Goal: Transaction & Acquisition: Purchase product/service

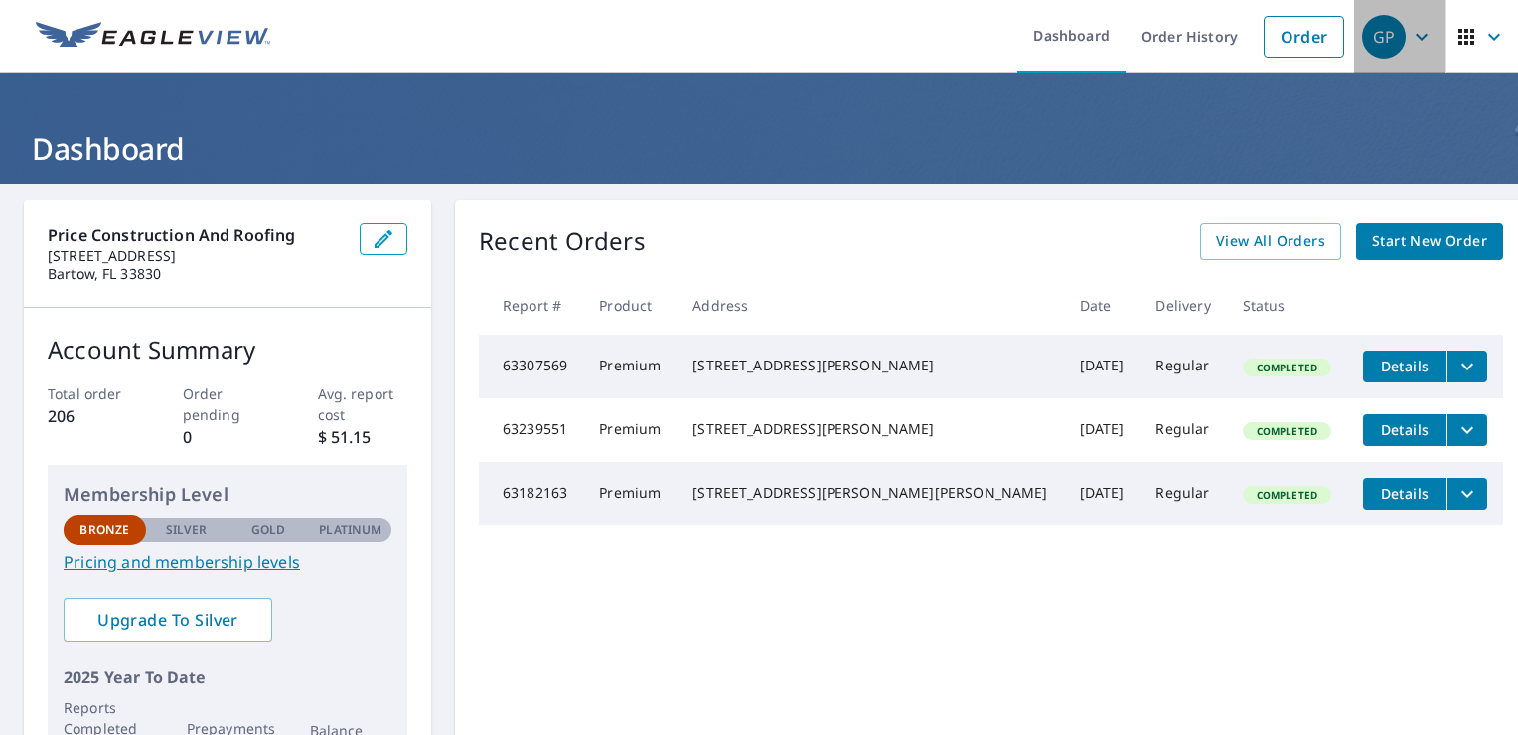
click at [1410, 31] on icon "button" at bounding box center [1422, 37] width 24 height 24
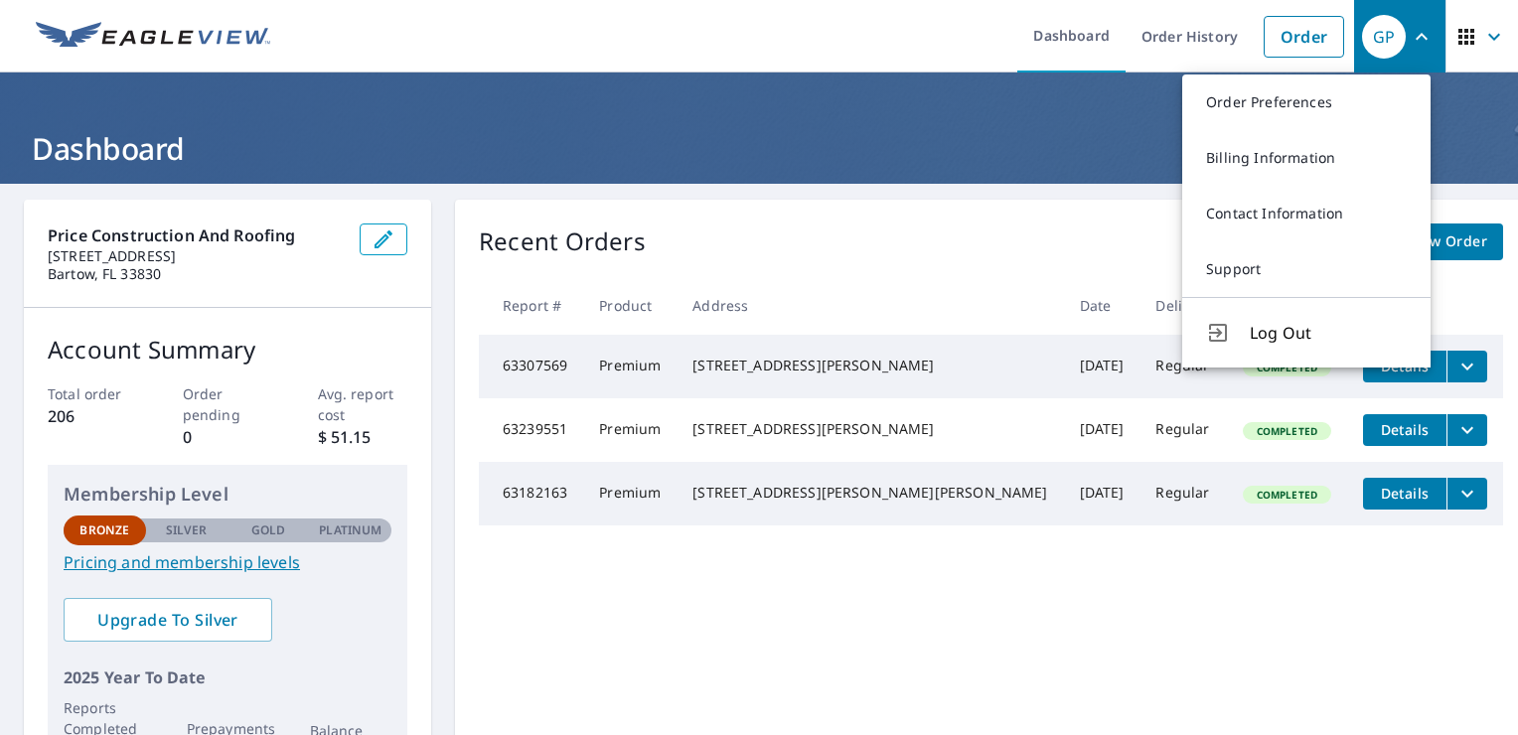
click at [835, 134] on h1 "Dashboard" at bounding box center [759, 148] width 1471 height 41
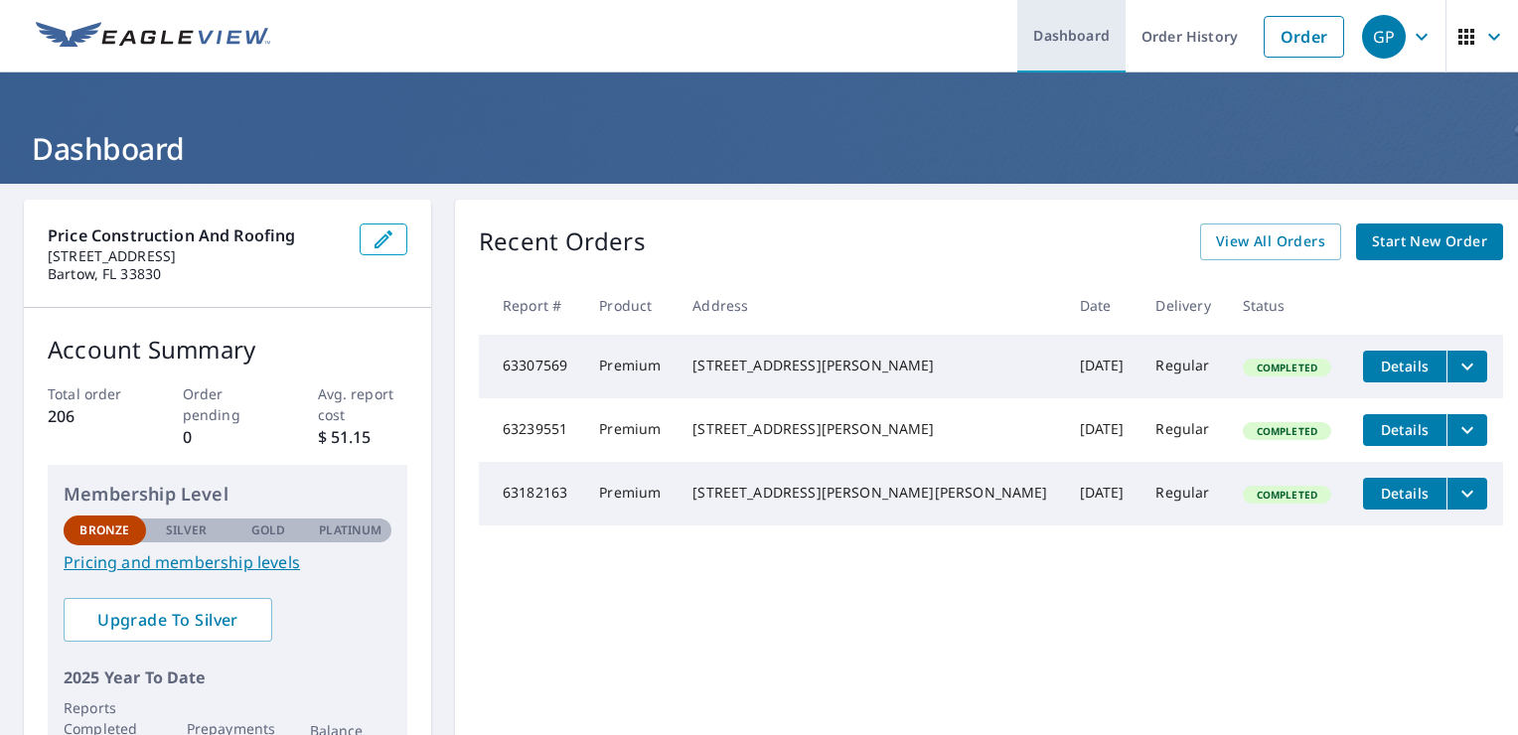
click at [1065, 35] on link "Dashboard" at bounding box center [1072, 36] width 108 height 73
click at [1046, 29] on link "Dashboard" at bounding box center [1072, 36] width 108 height 73
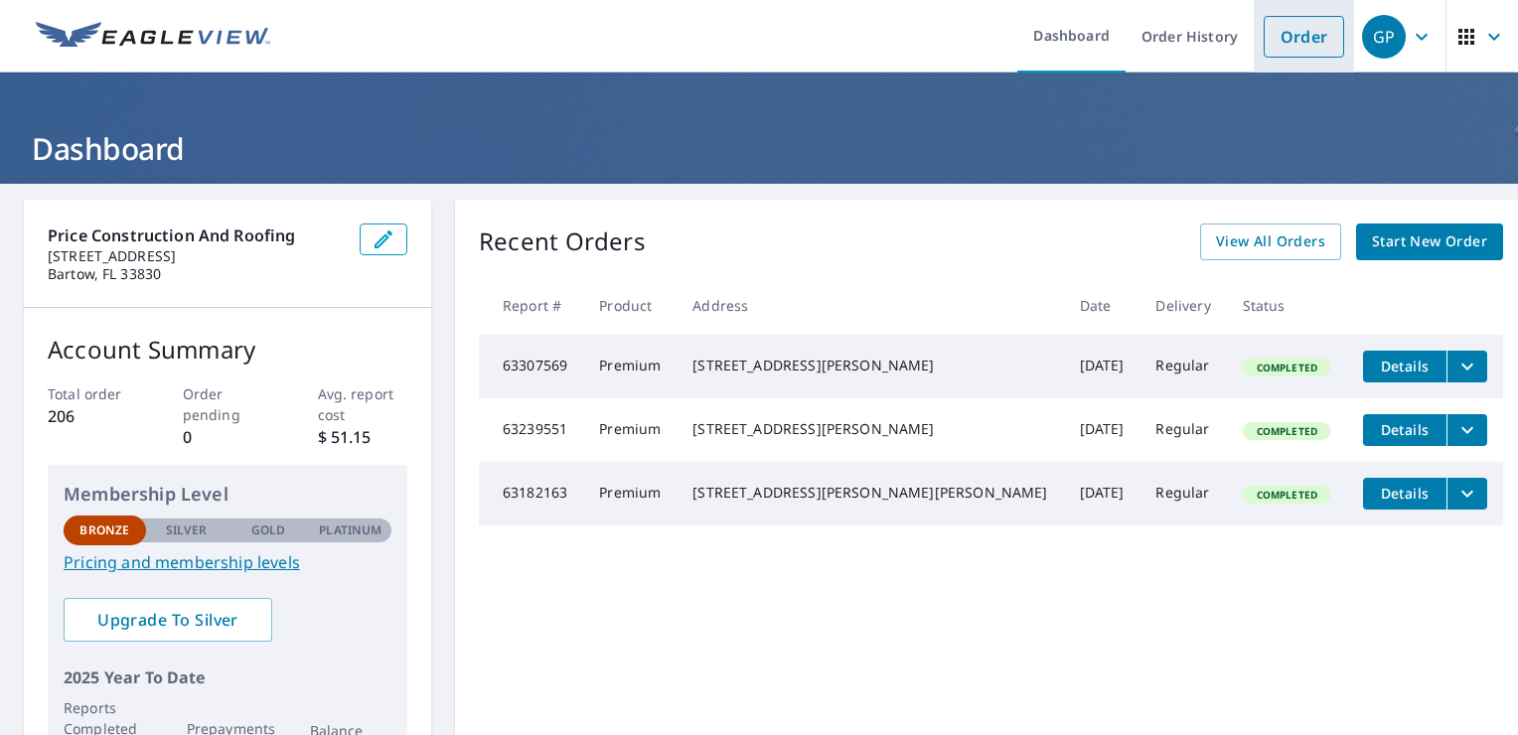
click at [1276, 51] on link "Order" at bounding box center [1304, 37] width 80 height 42
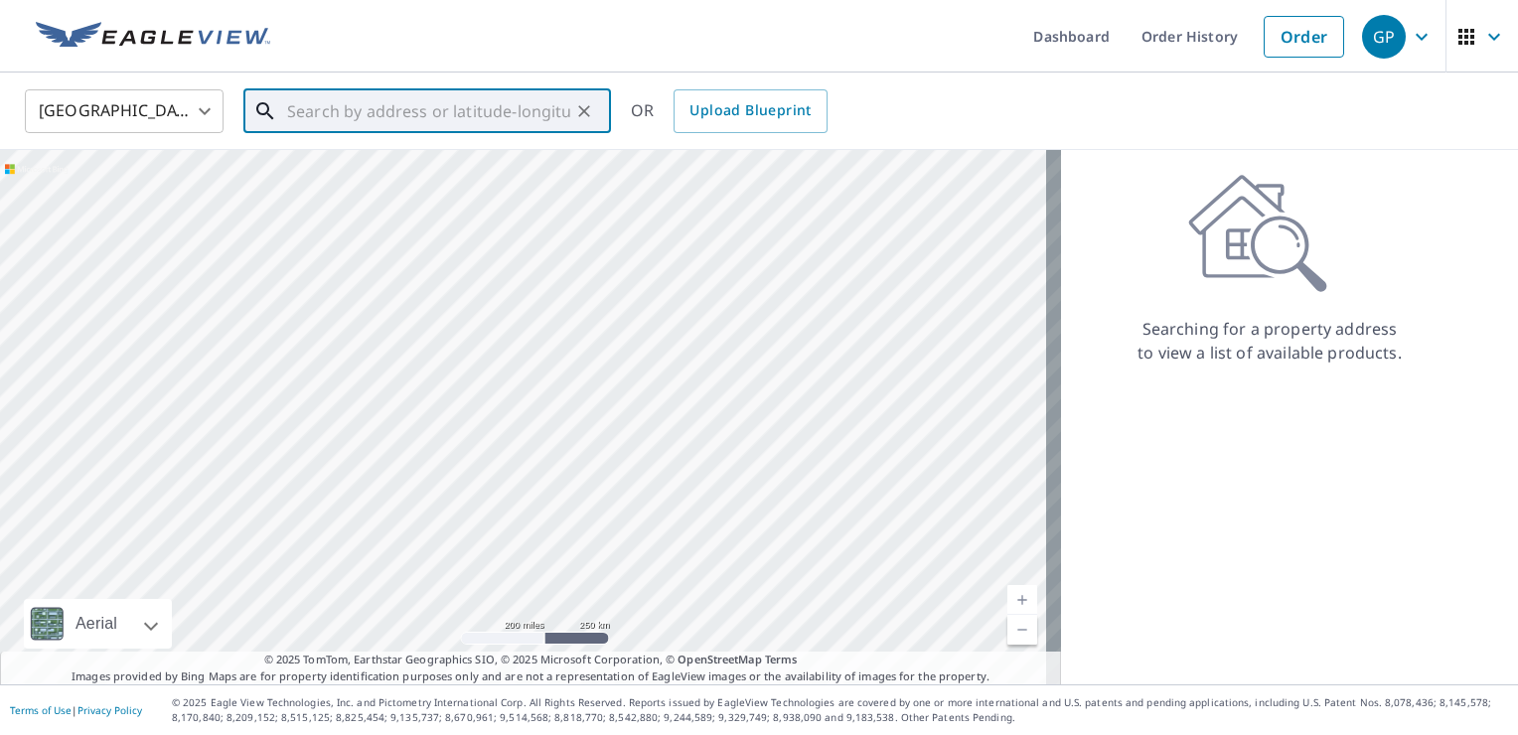
click at [354, 115] on input "text" at bounding box center [428, 111] width 283 height 56
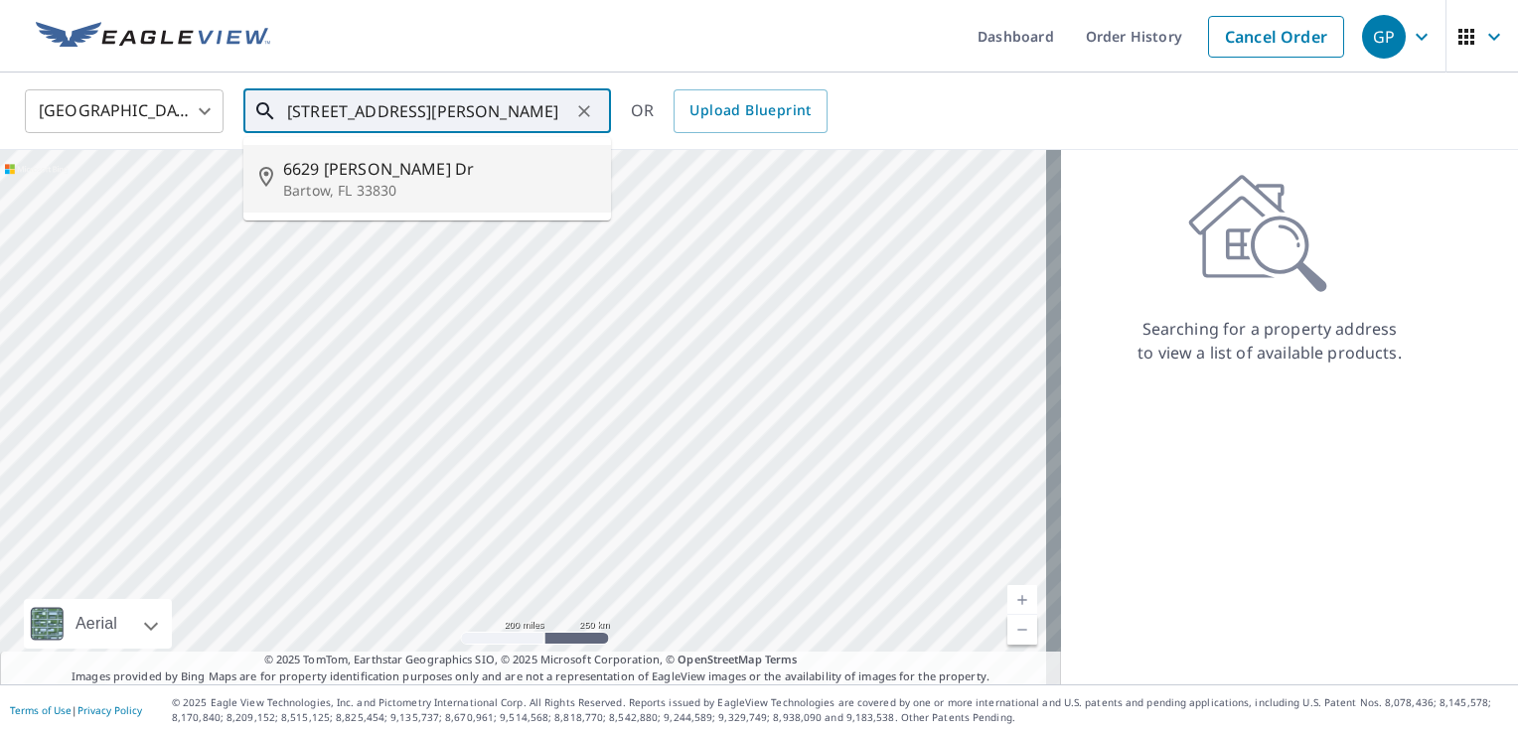
click at [429, 111] on input "[STREET_ADDRESS][PERSON_NAME]" at bounding box center [428, 111] width 283 height 56
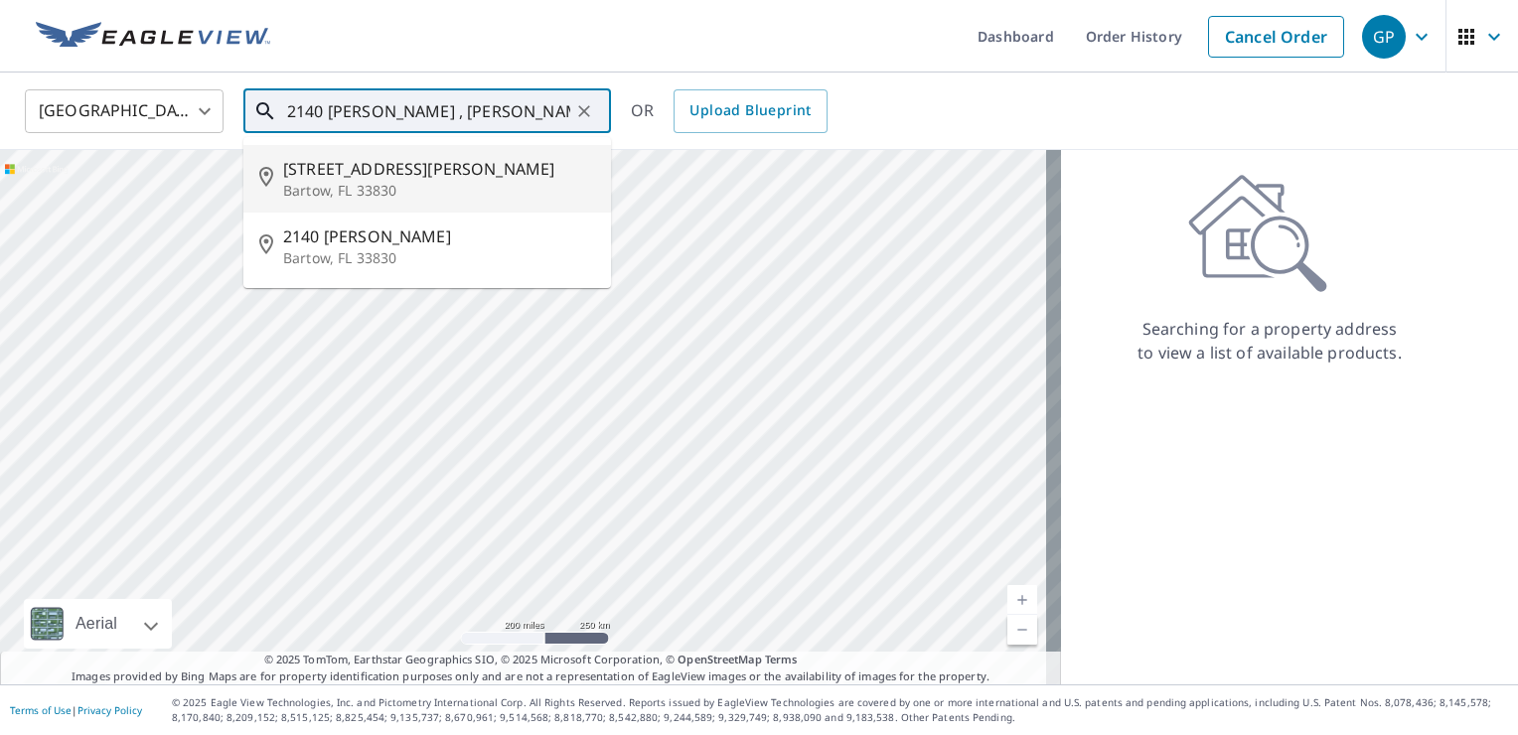
click at [345, 161] on span "[STREET_ADDRESS][PERSON_NAME]" at bounding box center [439, 169] width 312 height 24
type input "[STREET_ADDRESS][PERSON_NAME]"
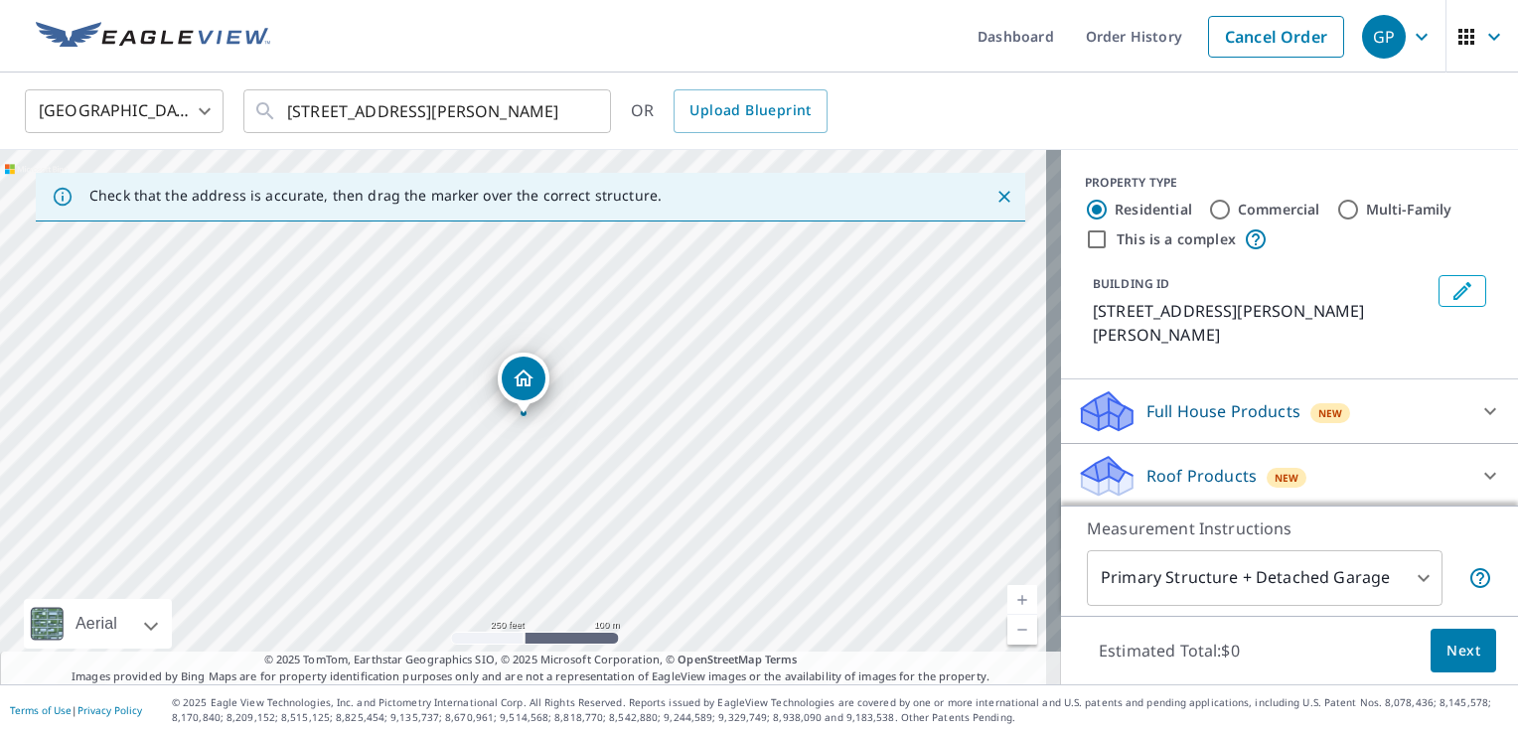
click at [545, 483] on div "[STREET_ADDRESS][PERSON_NAME]" at bounding box center [530, 417] width 1061 height 535
click at [624, 525] on div "[STREET_ADDRESS][PERSON_NAME]" at bounding box center [530, 417] width 1061 height 535
click at [526, 379] on div "[STREET_ADDRESS][PERSON_NAME]" at bounding box center [530, 417] width 1061 height 535
click at [1257, 44] on link "Cancel Order" at bounding box center [1276, 37] width 136 height 42
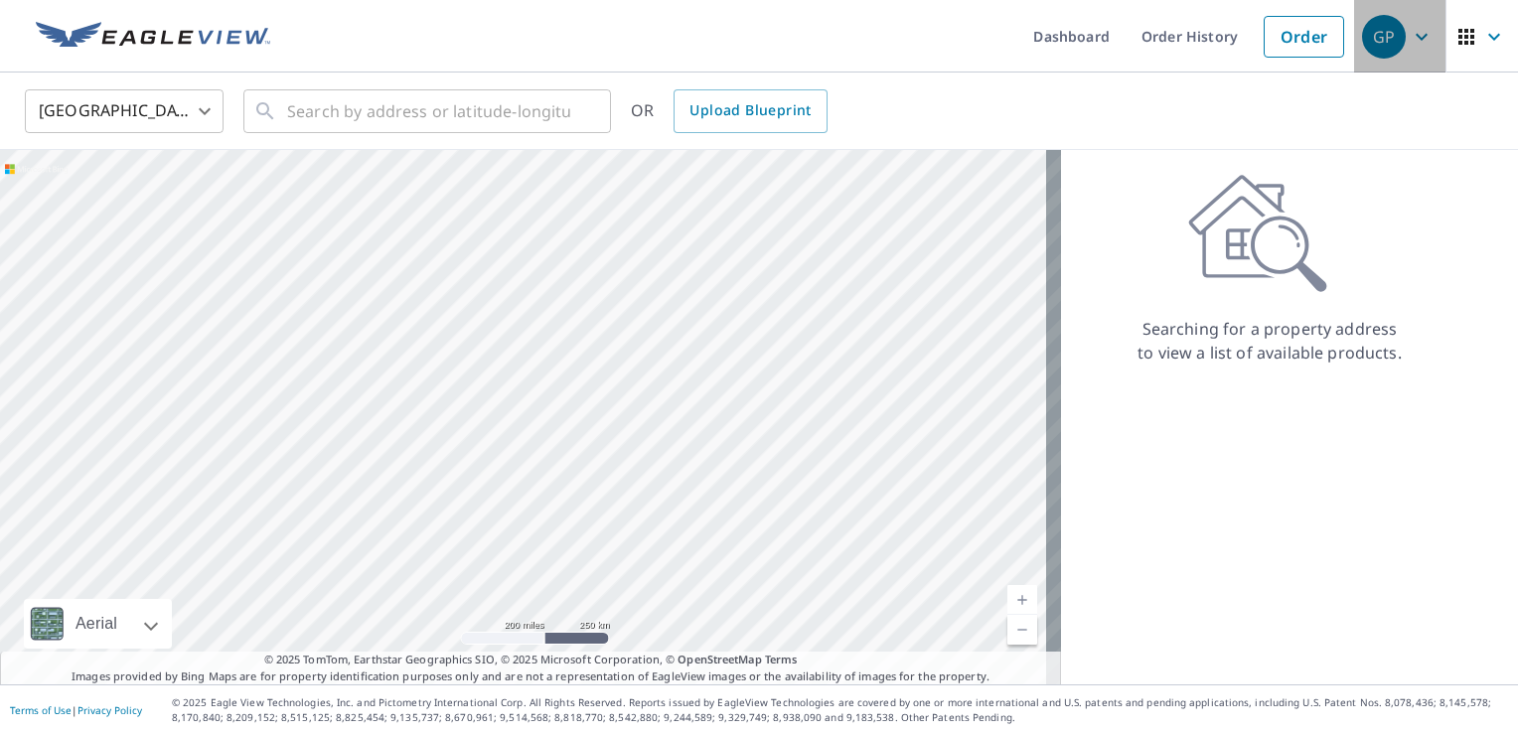
click at [1410, 35] on icon "button" at bounding box center [1422, 37] width 24 height 24
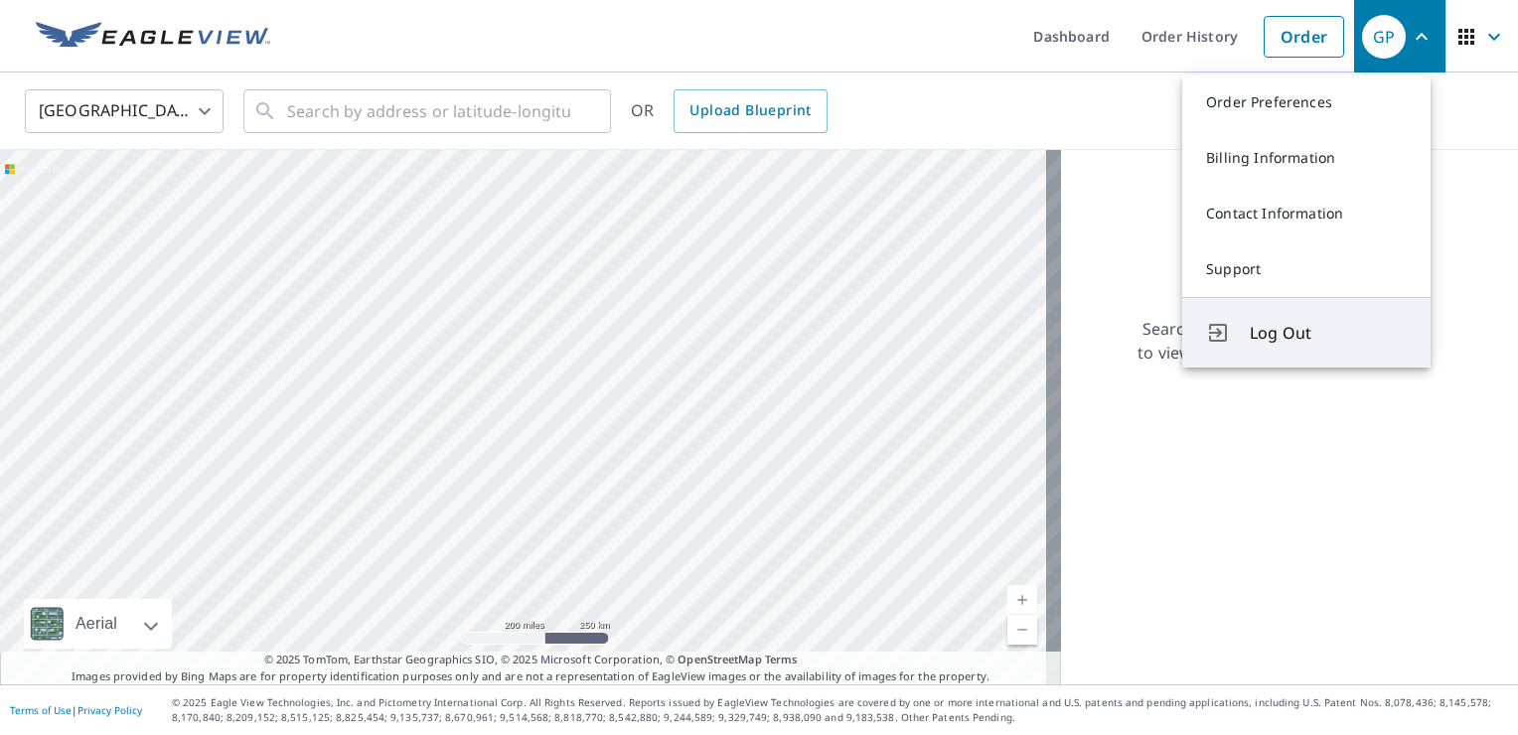
click at [1285, 326] on span "Log Out" at bounding box center [1328, 333] width 157 height 24
